Goal: Task Accomplishment & Management: Use online tool/utility

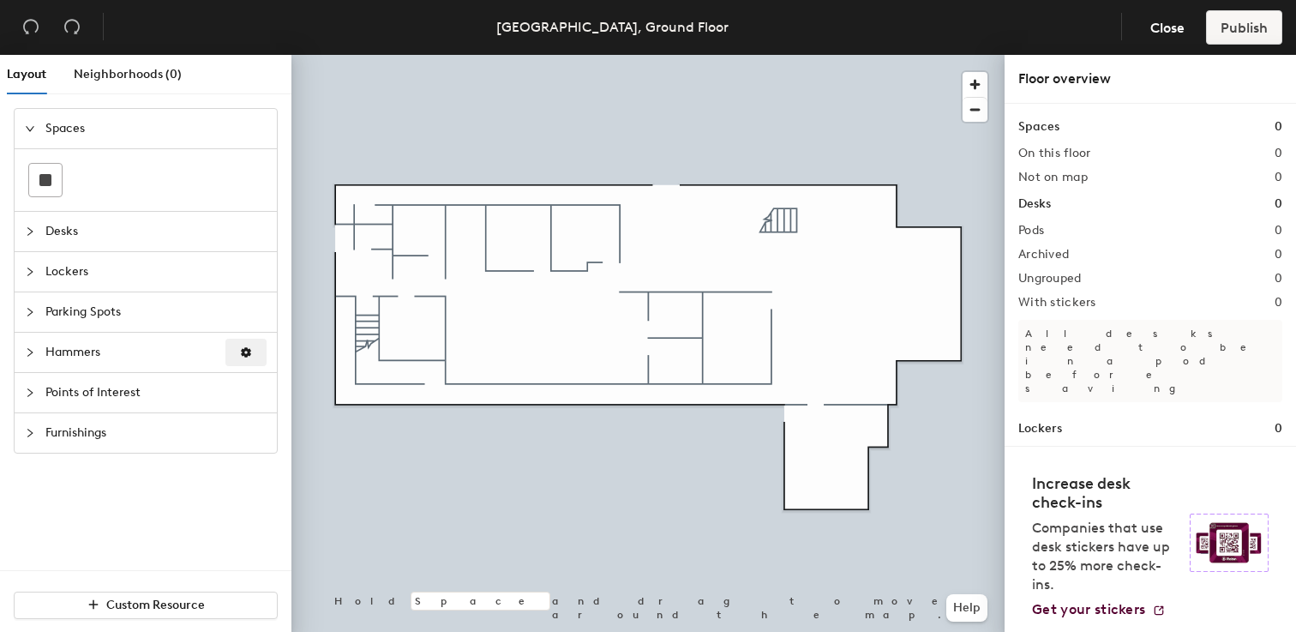
click at [249, 351] on icon "button" at bounding box center [246, 352] width 10 height 10
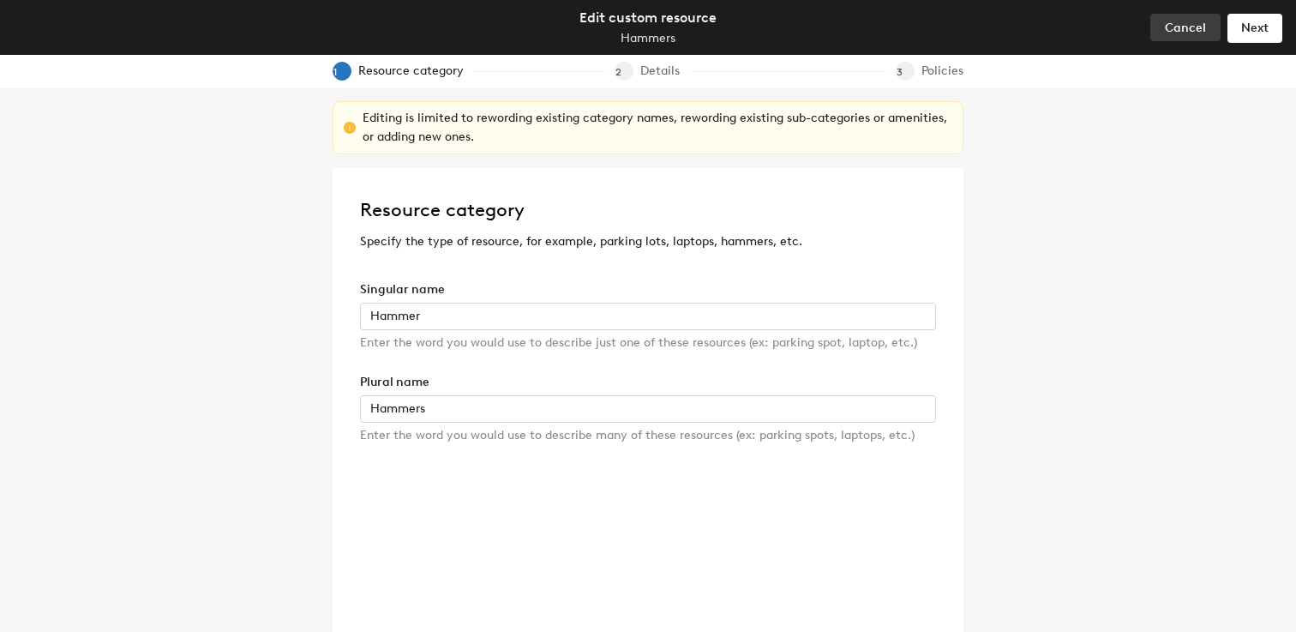
click at [1182, 25] on span "Cancel" at bounding box center [1185, 28] width 41 height 15
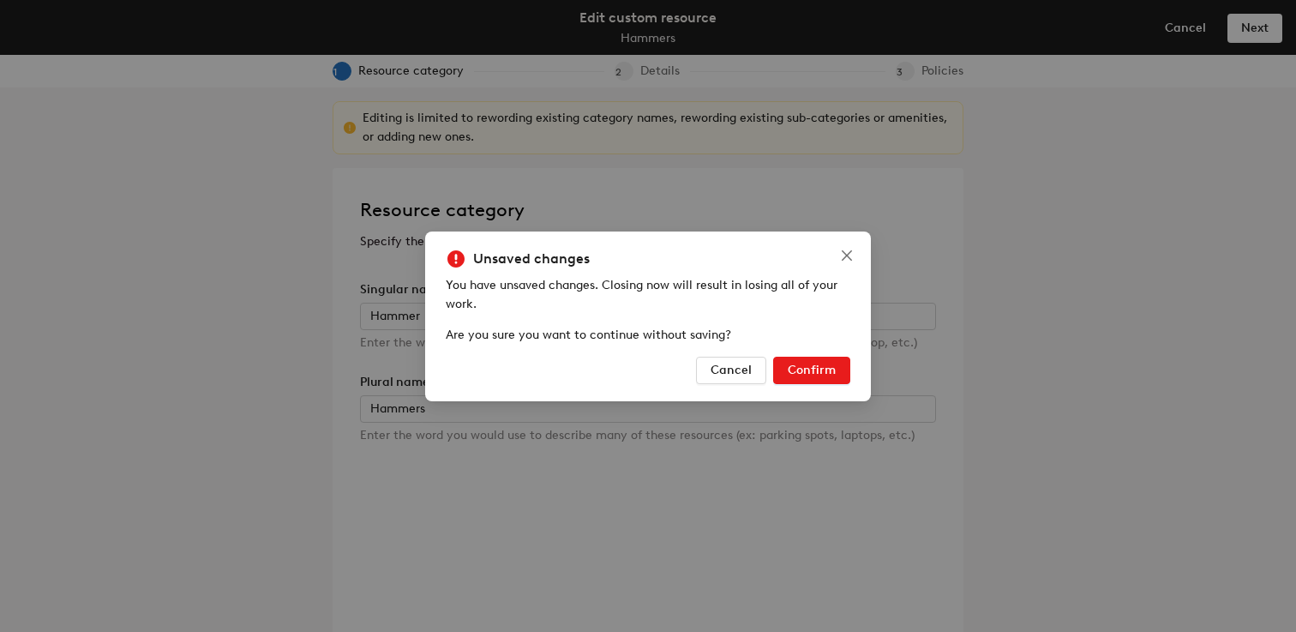
click at [797, 367] on span "Confirm" at bounding box center [812, 370] width 48 height 15
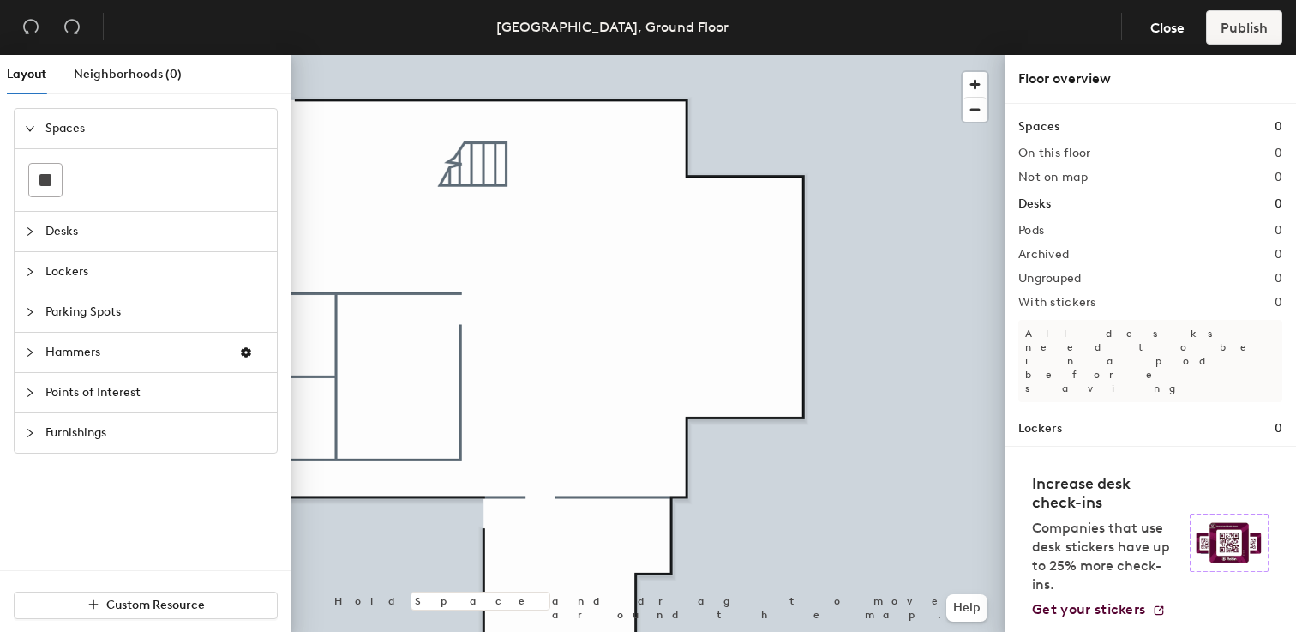
click at [30, 427] on div at bounding box center [35, 433] width 21 height 19
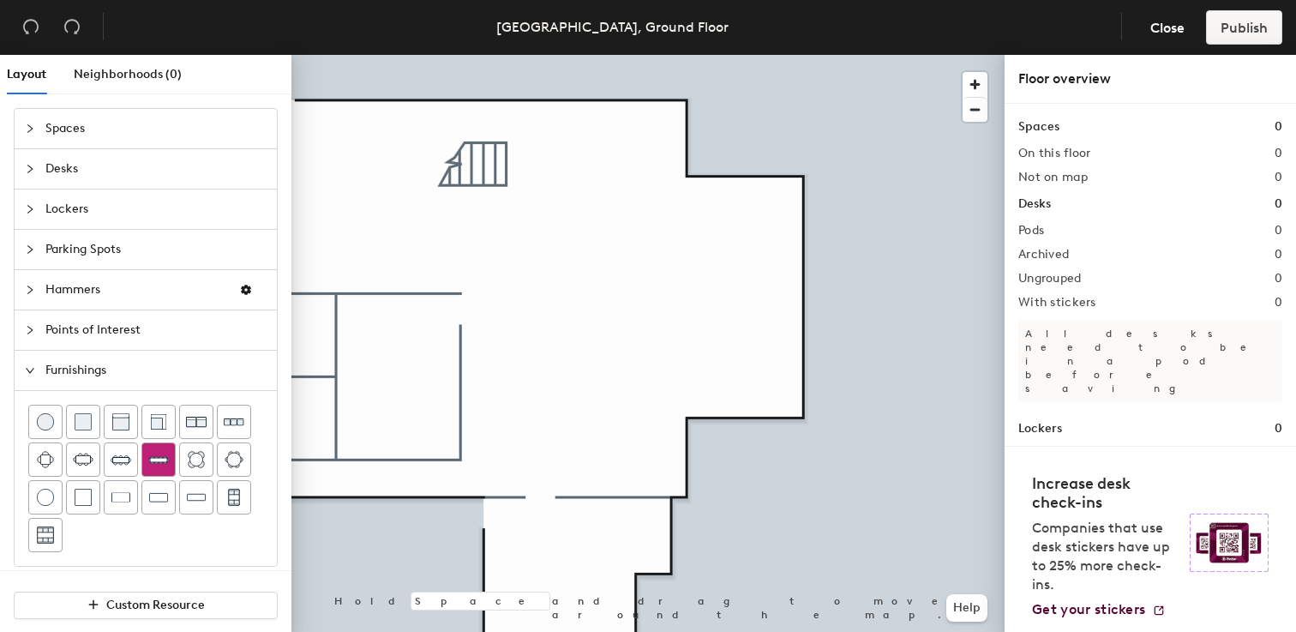
click at [152, 459] on img at bounding box center [158, 459] width 21 height 21
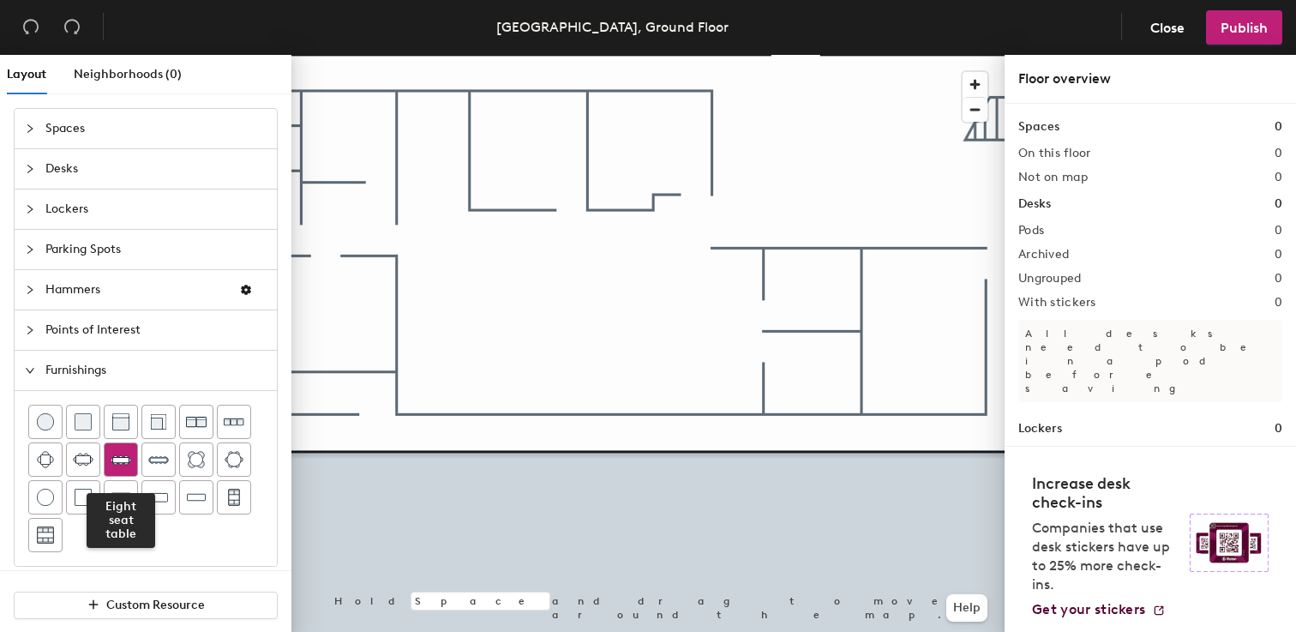
click at [120, 458] on img at bounding box center [121, 459] width 21 height 21
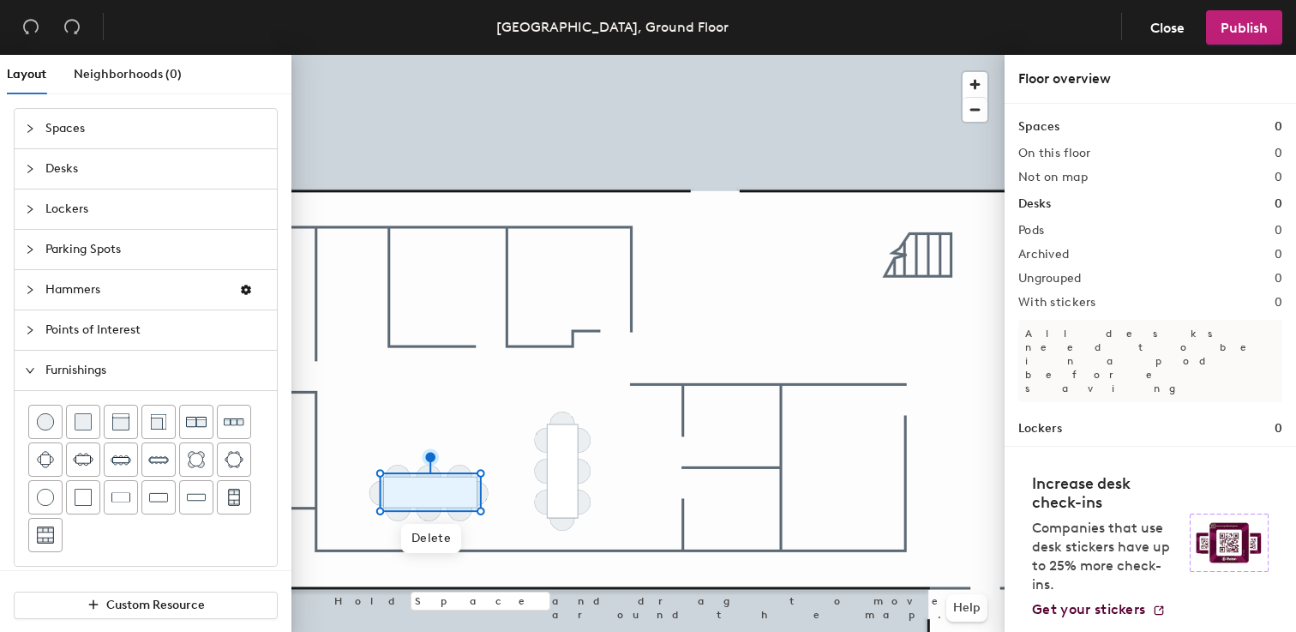
click at [117, 346] on span "Points of Interest" at bounding box center [155, 329] width 221 height 39
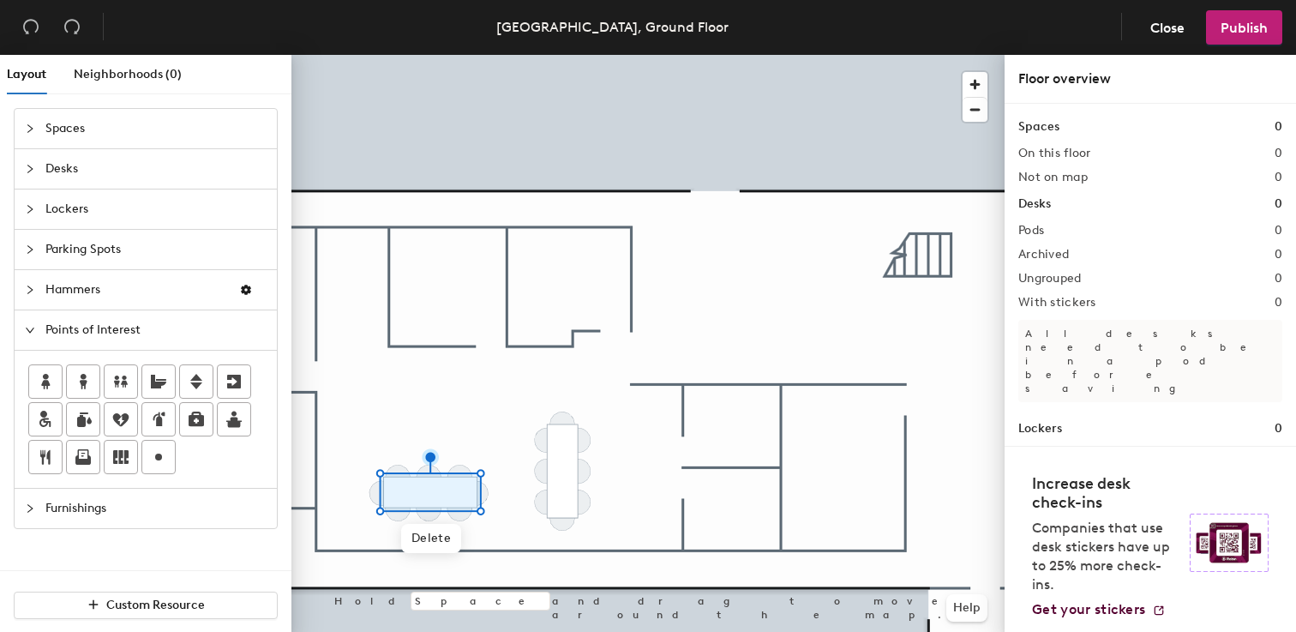
click at [716, 189] on div "Layout Neighborhoods (0) Spaces Desks Lockers Parking Spots Hammers Points of I…" at bounding box center [648, 347] width 1296 height 584
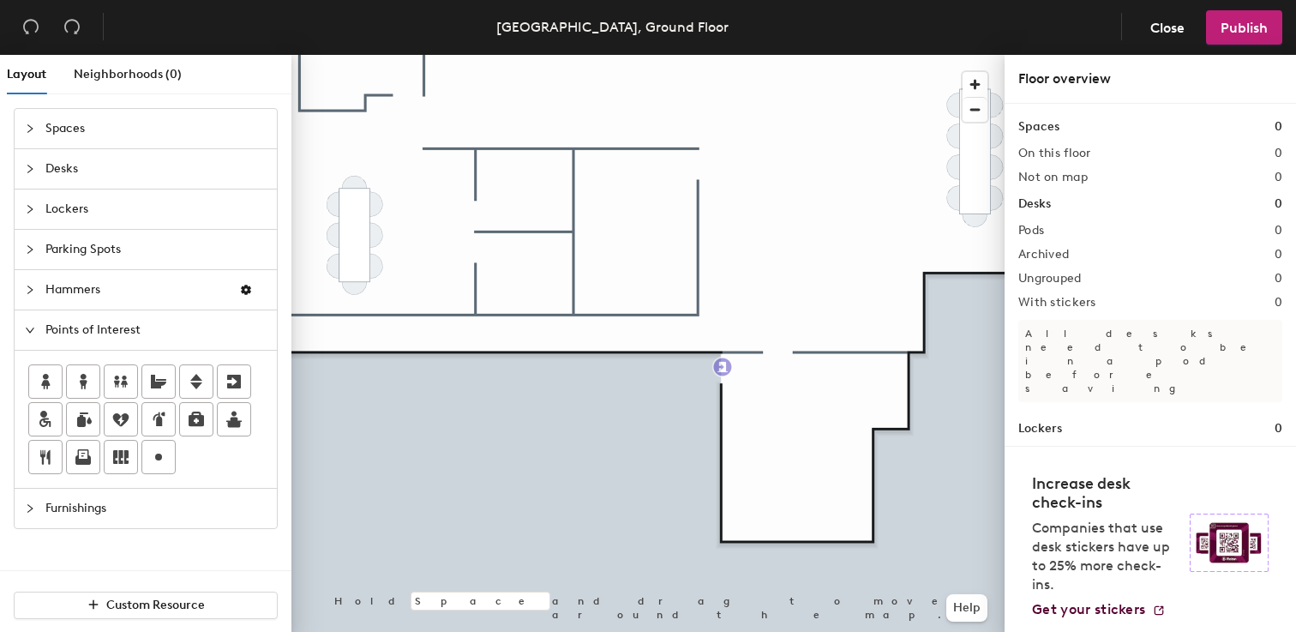
click at [723, 367] on div "Layout Neighborhoods (0) Spaces Desks Lockers Parking Spots Hammers Points of I…" at bounding box center [648, 347] width 1296 height 584
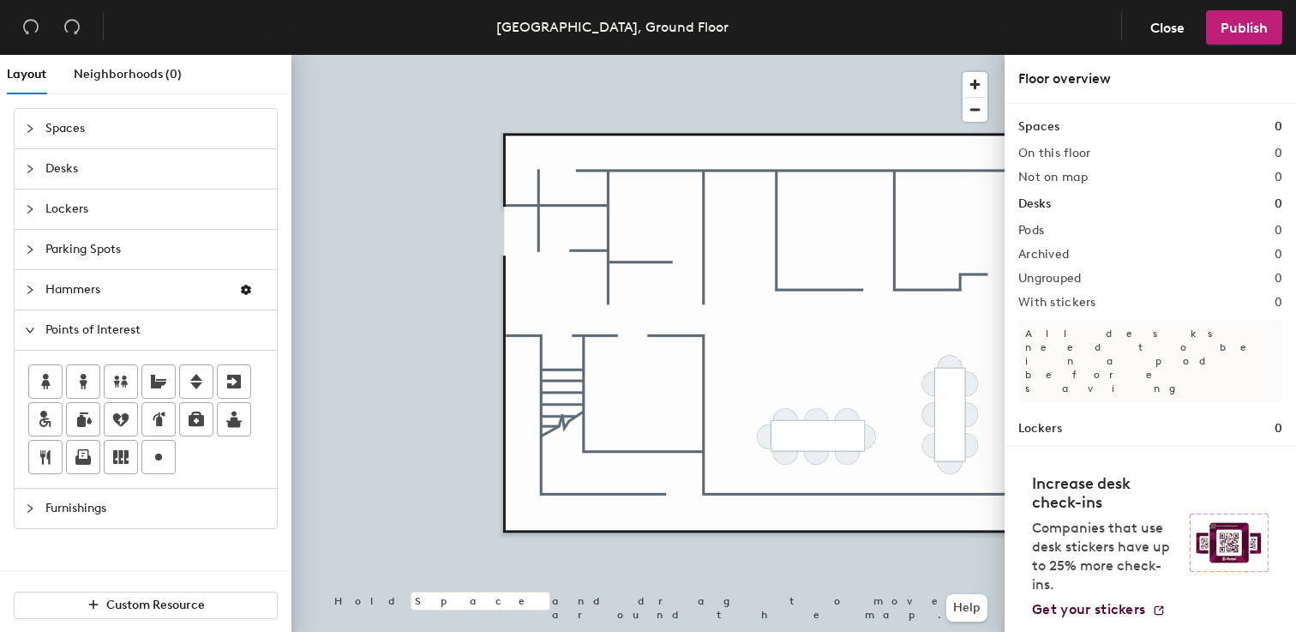
click at [640, 396] on div "Layout Neighborhoods (0) Spaces Desks Lockers Parking Spots Hammers Points of I…" at bounding box center [648, 347] width 1296 height 584
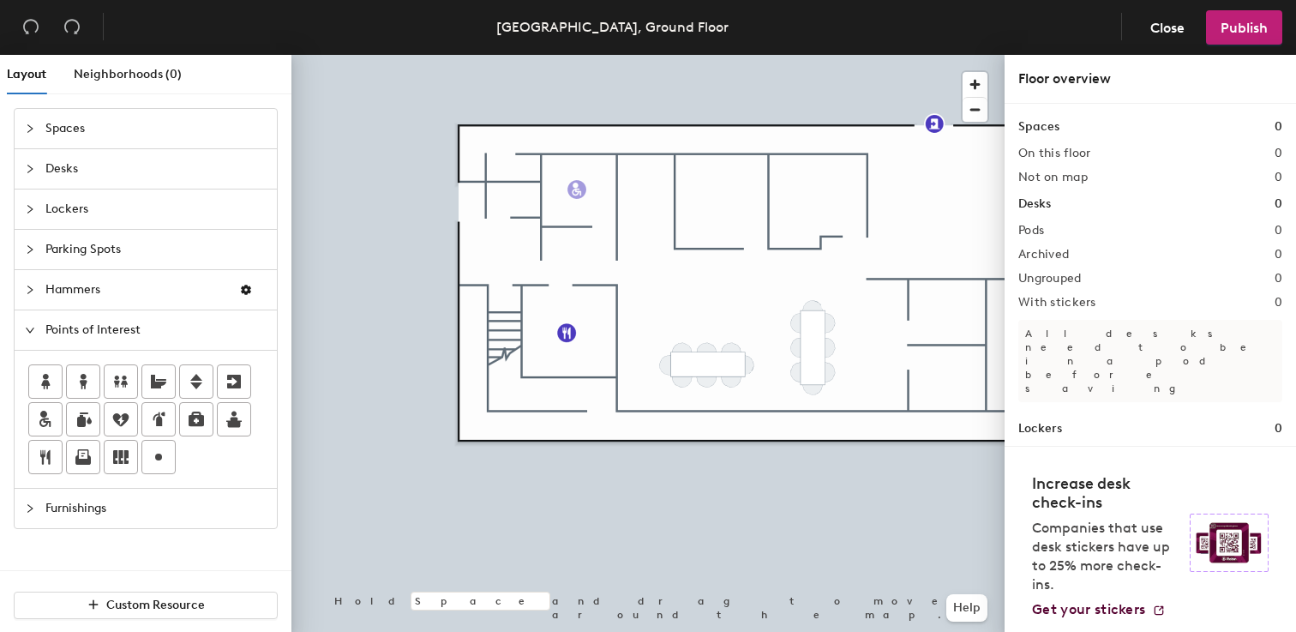
click at [577, 189] on div "Layout Neighborhoods (0) Spaces Desks Lockers Parking Spots Hammers Points of I…" at bounding box center [648, 347] width 1296 height 584
click at [659, 181] on input "Accessible" at bounding box center [625, 189] width 77 height 24
type input "Accessible Bathroom"
click at [514, 198] on div "Layout Neighborhoods (0) Spaces Desks Lockers Parking Spots Hammers Points of I…" at bounding box center [648, 347] width 1296 height 584
drag, startPoint x: 201, startPoint y: 388, endPoint x: 514, endPoint y: 208, distance: 361.0
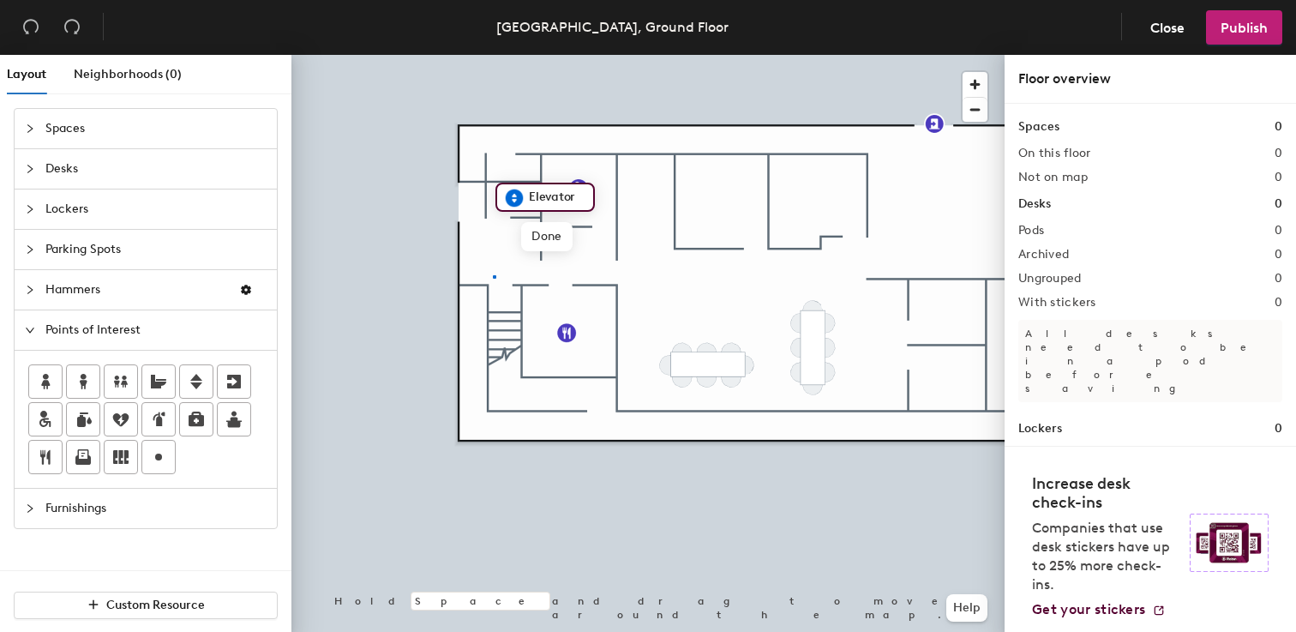
click at [493, 55] on div at bounding box center [647, 55] width 713 height 0
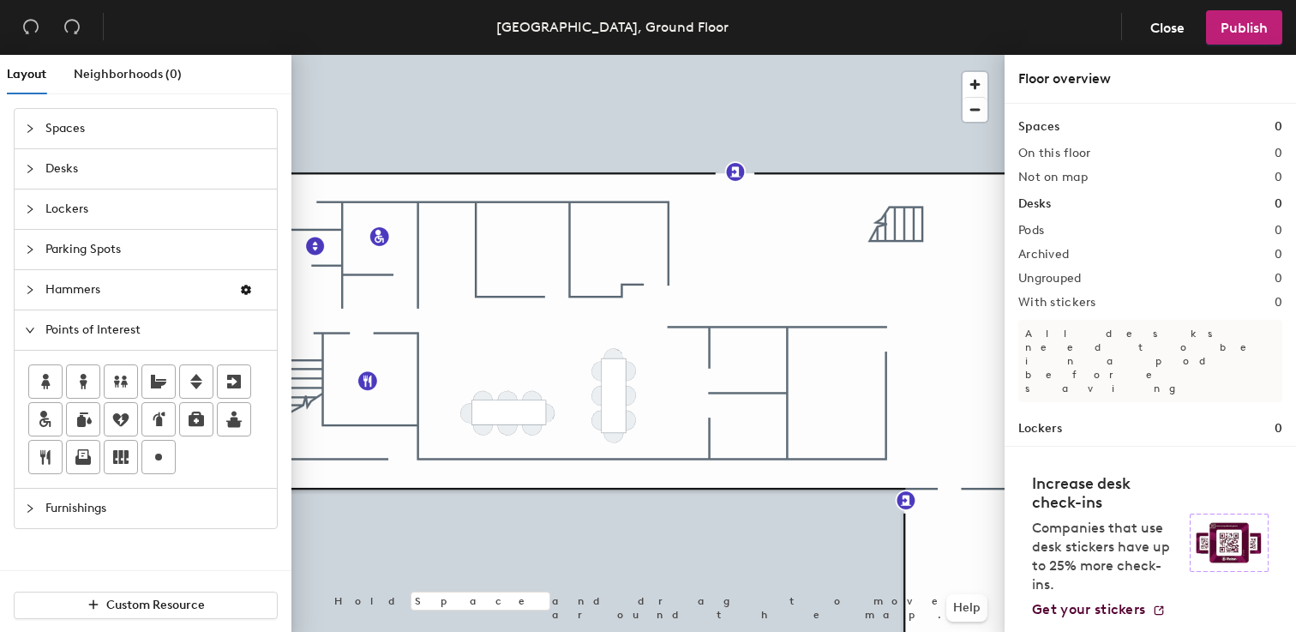
click at [448, 388] on div "Layout Neighborhoods (0) Spaces Desks Lockers Parking Spots Hammers Points of I…" at bounding box center [648, 347] width 1296 height 584
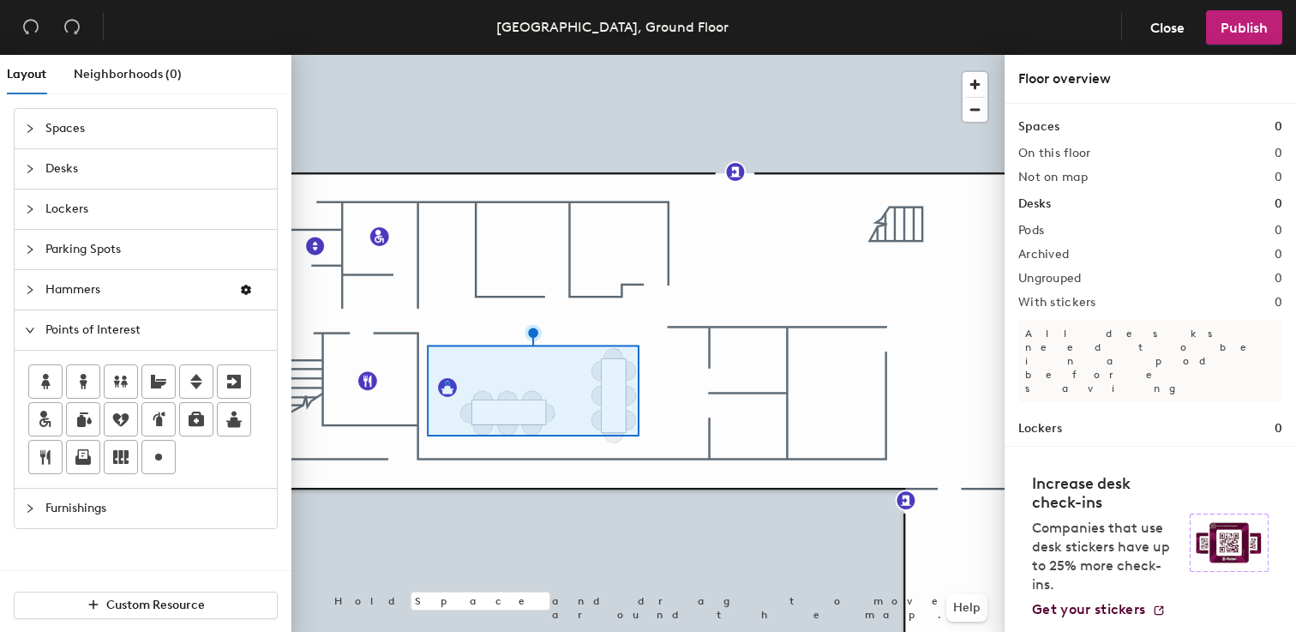
drag, startPoint x: 444, startPoint y: 387, endPoint x: 464, endPoint y: 372, distance: 24.5
click at [446, 55] on div at bounding box center [647, 55] width 713 height 0
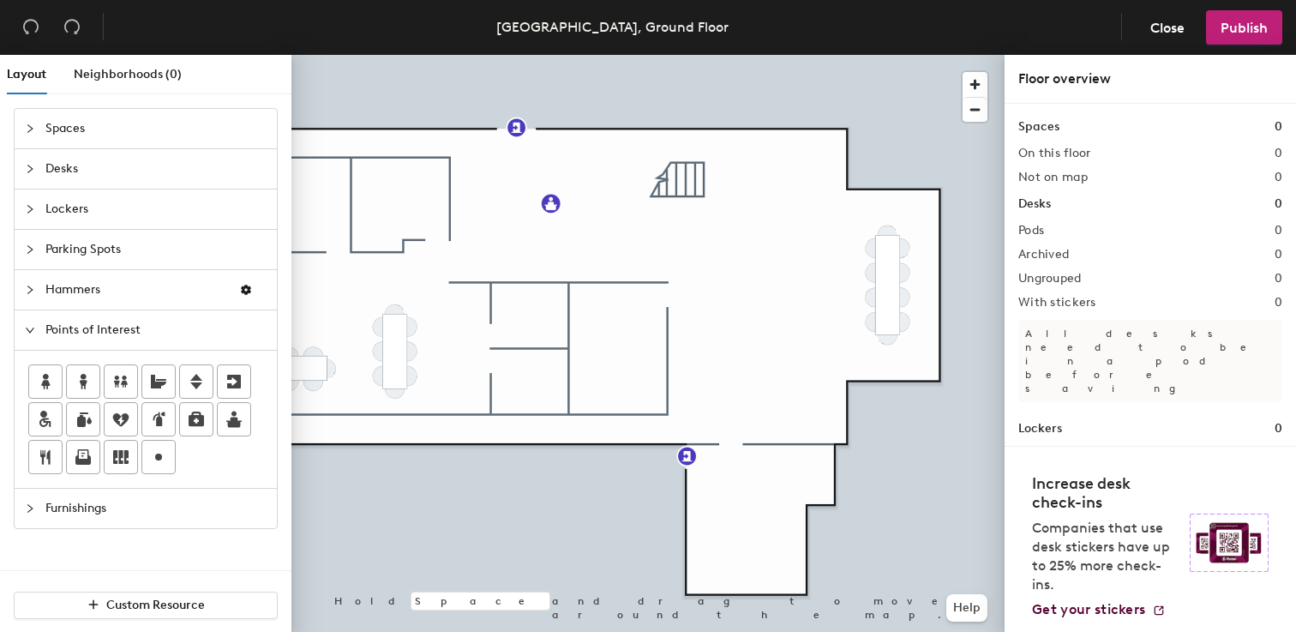
click at [102, 502] on span "Furnishings" at bounding box center [155, 508] width 221 height 39
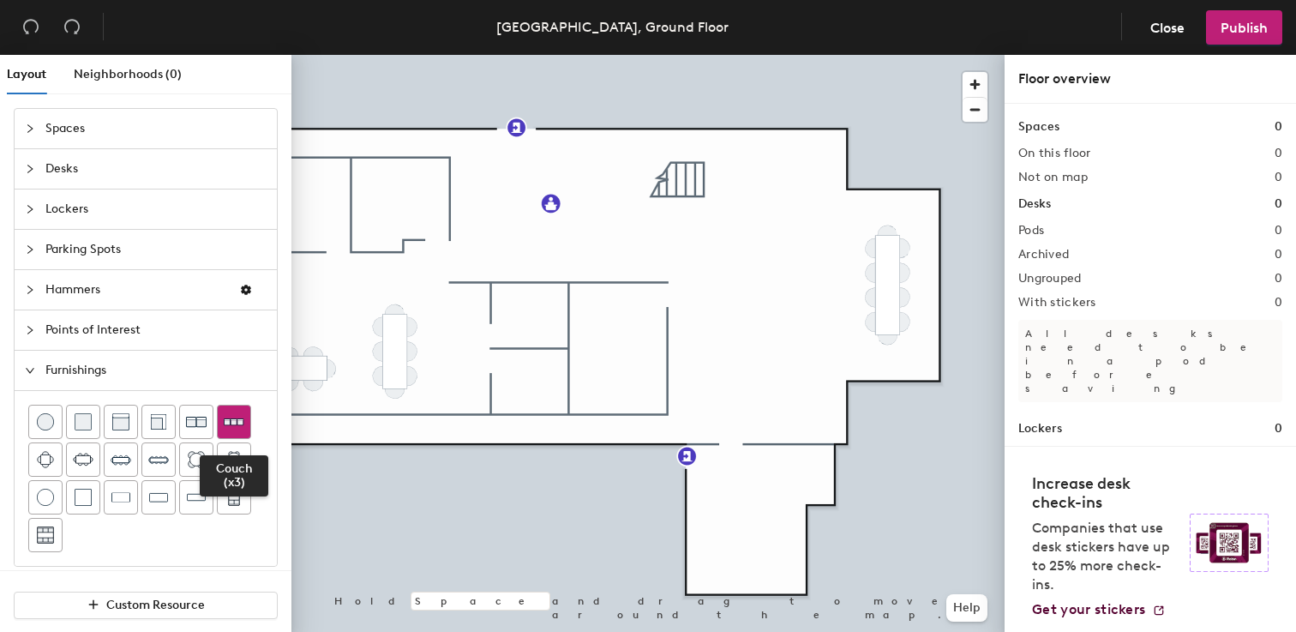
click at [230, 410] on div at bounding box center [234, 422] width 33 height 33
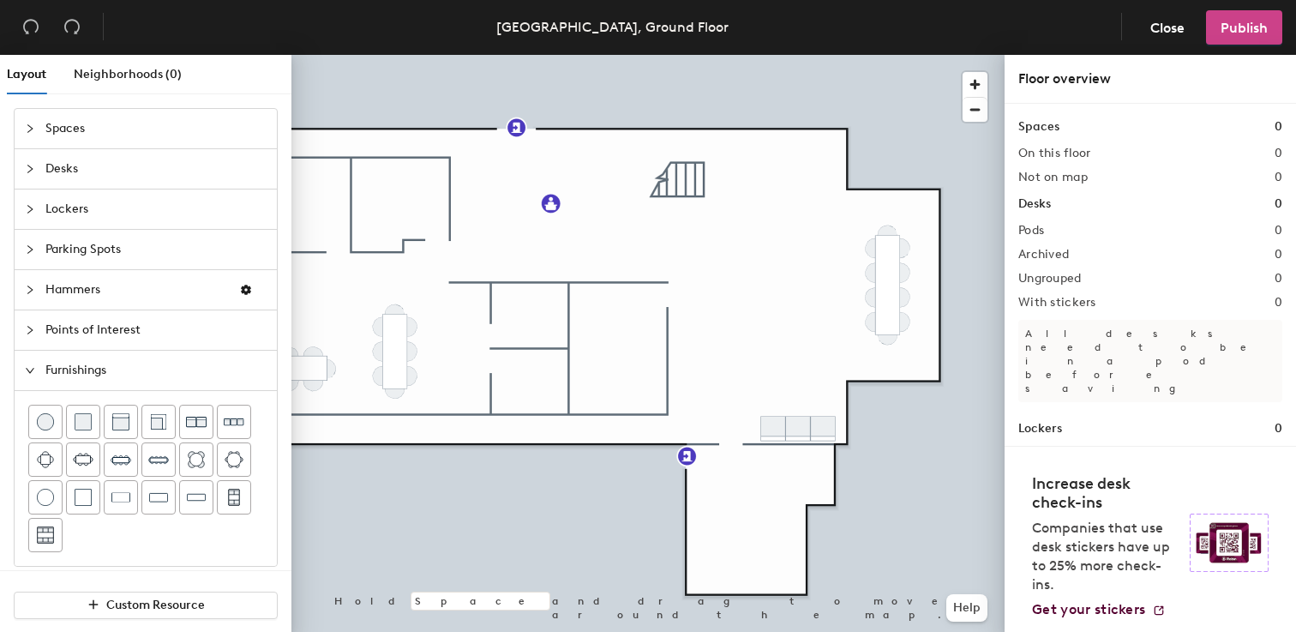
click at [1235, 26] on span "Publish" at bounding box center [1244, 28] width 47 height 16
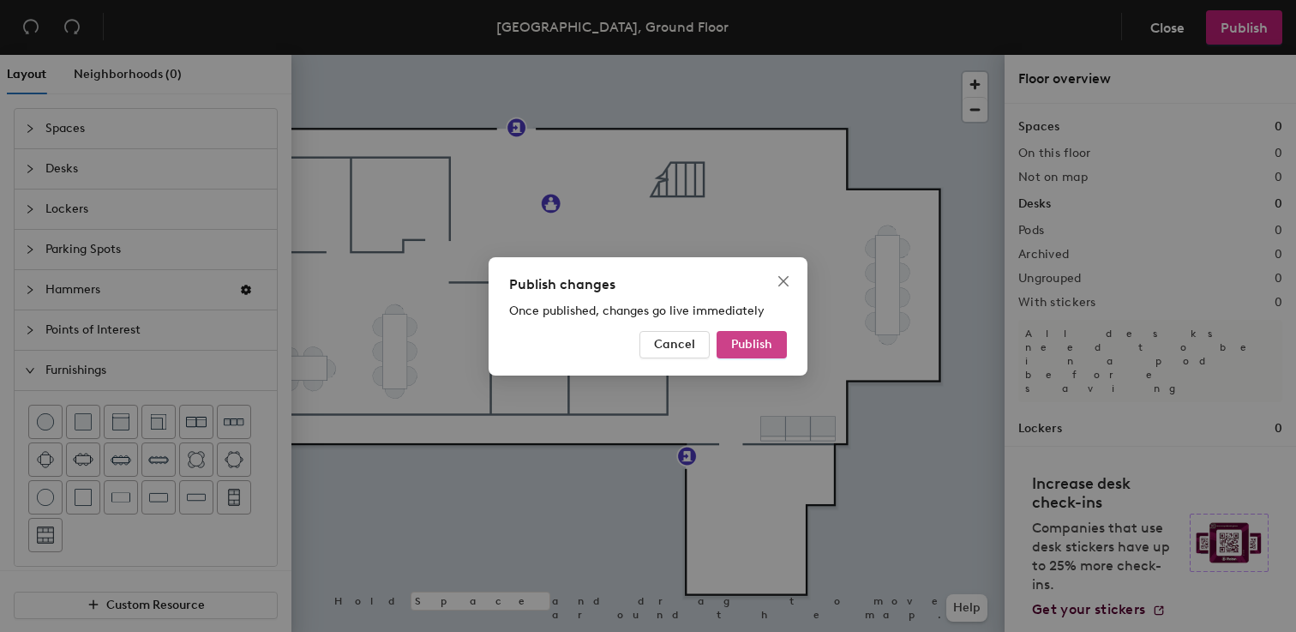
click at [756, 346] on span "Publish" at bounding box center [751, 344] width 41 height 15
